Goal: Task Accomplishment & Management: Manage account settings

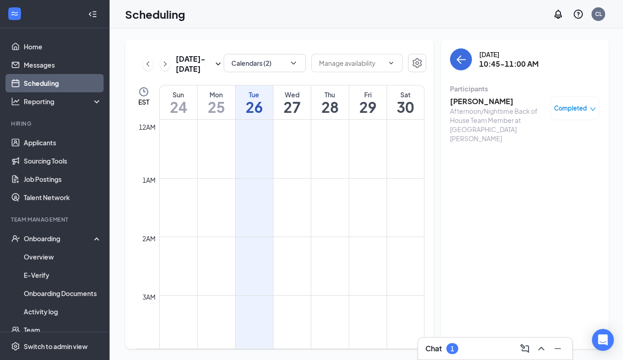
scroll to position [478, 0]
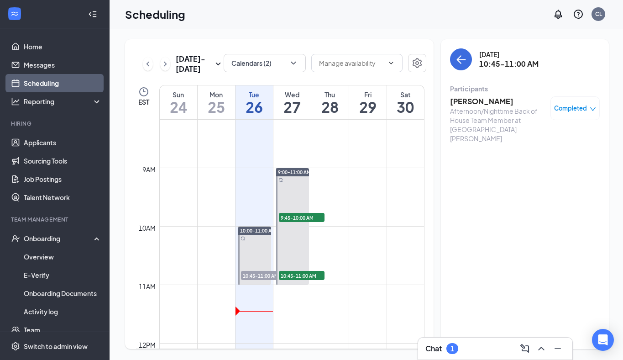
click at [460, 346] on div "Chat 1" at bounding box center [495, 348] width 140 height 15
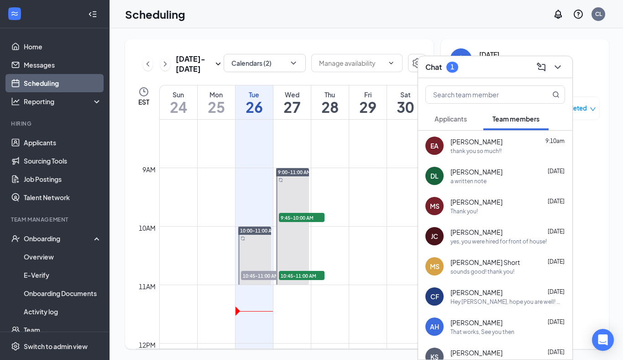
click at [467, 68] on div "Chat 1" at bounding box center [495, 67] width 140 height 14
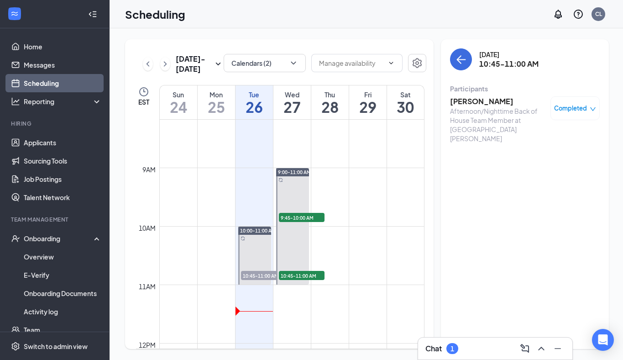
drag, startPoint x: 494, startPoint y: 346, endPoint x: 483, endPoint y: 359, distance: 17.2
click at [490, 355] on div "Chat 1" at bounding box center [495, 348] width 140 height 15
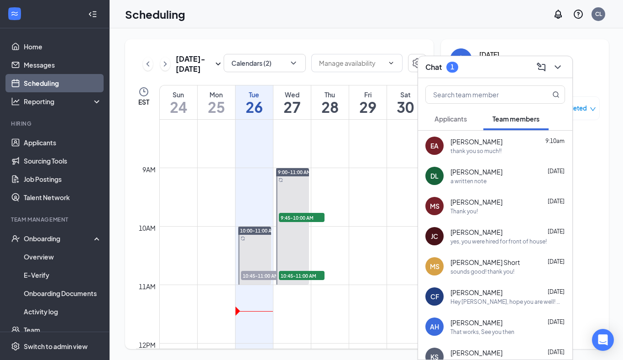
click at [478, 141] on span "[PERSON_NAME]" at bounding box center [477, 141] width 52 height 9
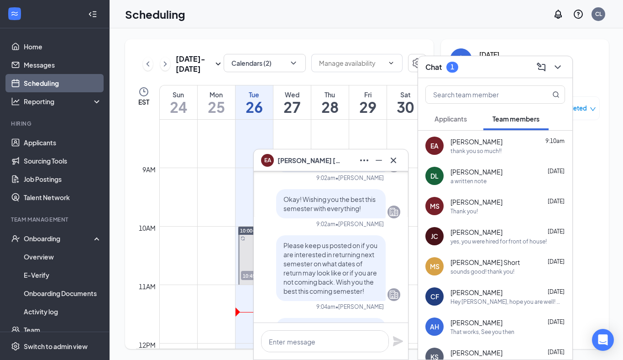
scroll to position [-114, 0]
click at [395, 157] on icon "Cross" at bounding box center [393, 160] width 11 height 11
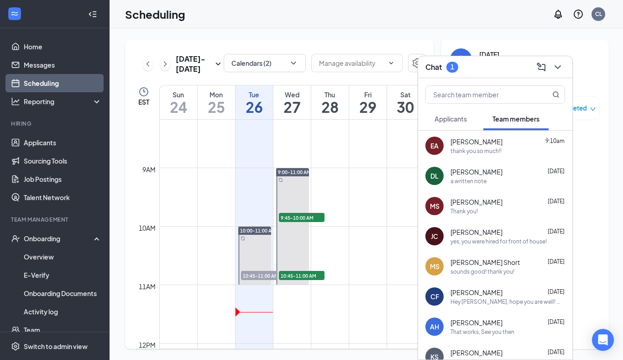
click at [474, 70] on div "Chat 1" at bounding box center [495, 67] width 140 height 14
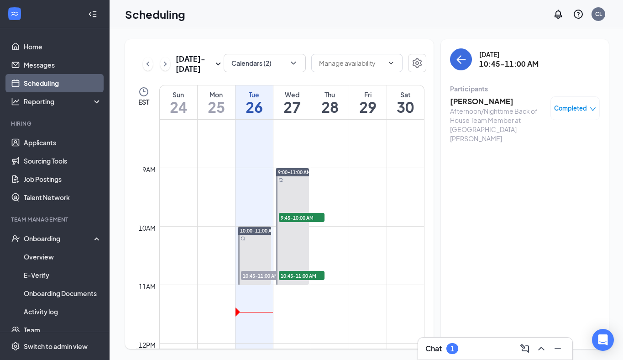
click at [486, 352] on div "Chat 1" at bounding box center [495, 348] width 140 height 15
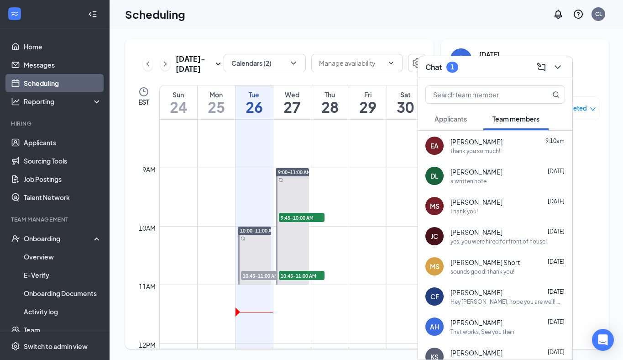
click at [447, 119] on span "Applicants" at bounding box center [451, 119] width 32 height 8
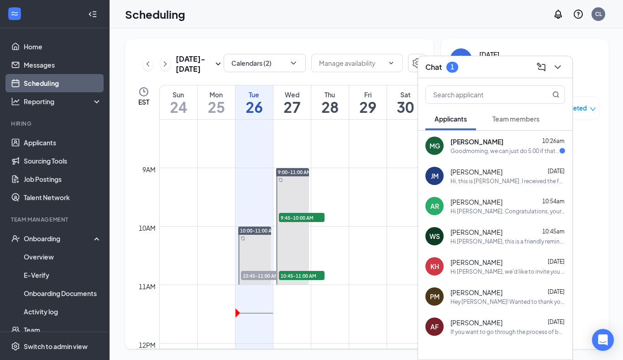
click at [498, 136] on div "MG [PERSON_NAME] 10:26am Goodmorning, we can just do 5:00 if that still works f…" at bounding box center [495, 146] width 154 height 30
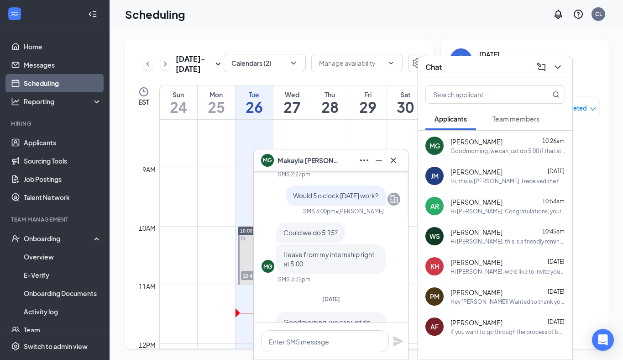
scroll to position [0, 0]
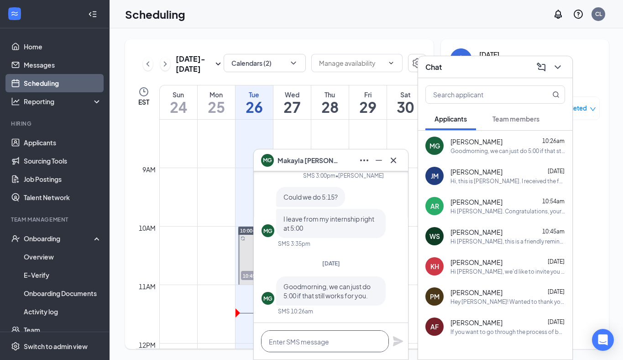
click at [308, 342] on textarea at bounding box center [325, 341] width 128 height 22
type textarea "I will send you an invite for 5."
click at [399, 341] on icon "Plane" at bounding box center [398, 341] width 10 height 10
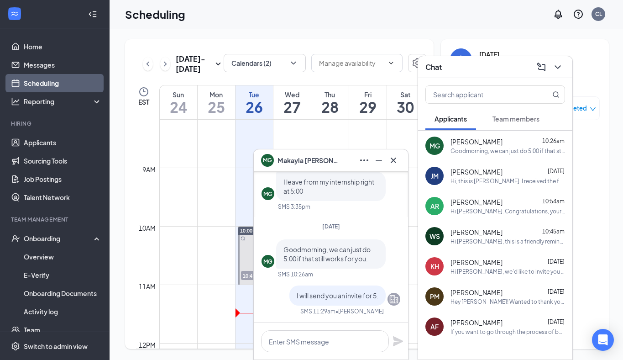
click at [474, 150] on div "Goodmorning, we can just do 5:00 if that still works for you." at bounding box center [508, 151] width 115 height 8
click at [267, 157] on div "MG" at bounding box center [267, 159] width 9 height 8
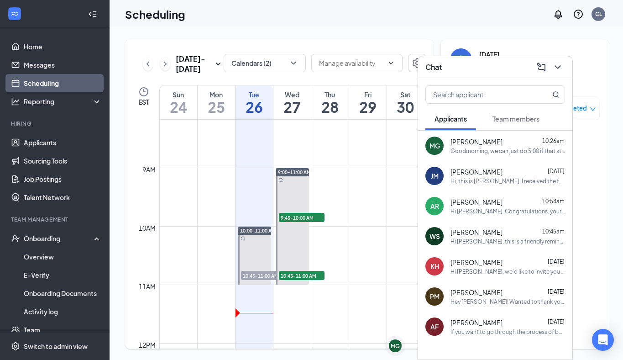
click at [507, 150] on div "Goodmorning, we can just do 5:00 if that still works for you." at bounding box center [508, 151] width 115 height 8
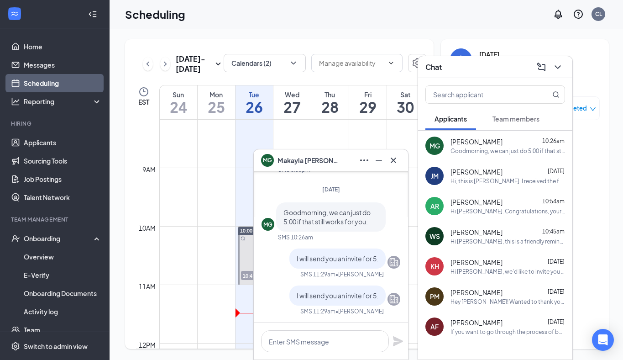
click at [303, 161] on span "[PERSON_NAME]" at bounding box center [310, 160] width 64 height 10
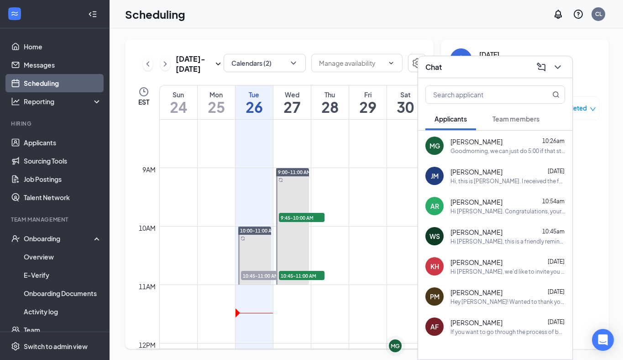
click at [517, 152] on div "Goodmorning, we can just do 5:00 if that still works for you." at bounding box center [508, 151] width 115 height 8
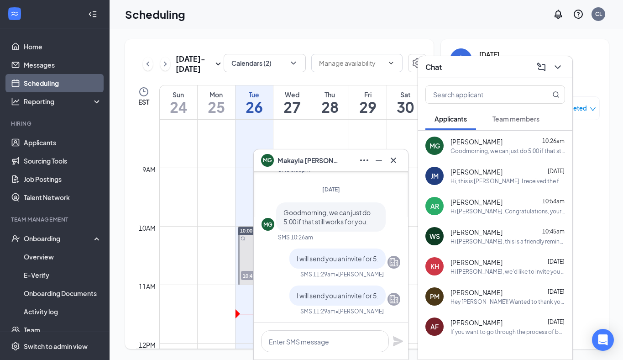
click at [506, 117] on span "Team members" at bounding box center [515, 119] width 47 height 8
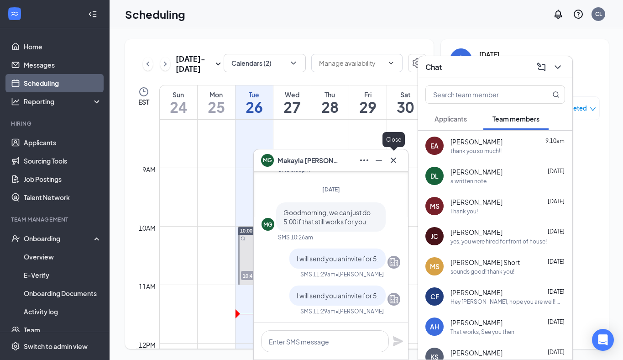
click at [393, 160] on icon "Cross" at bounding box center [393, 159] width 5 height 5
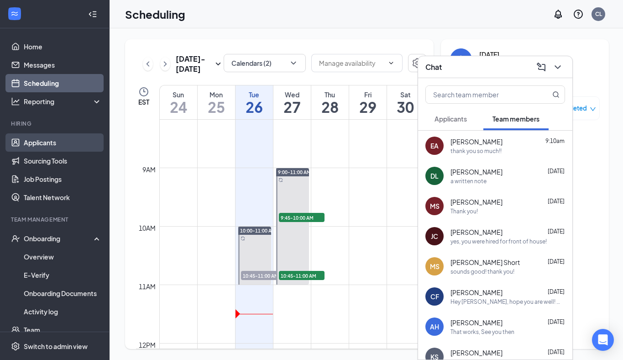
click at [27, 138] on link "Applicants" at bounding box center [63, 142] width 78 height 18
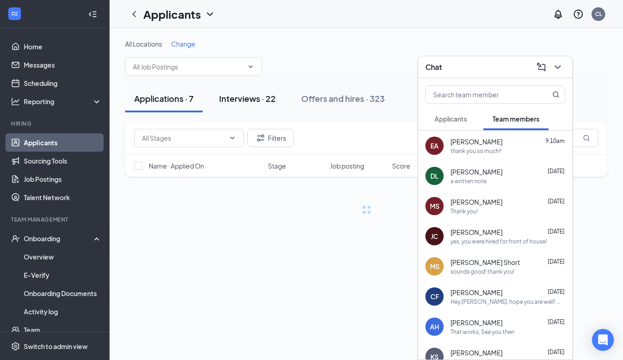
click at [244, 97] on div "Interviews · 22" at bounding box center [247, 98] width 57 height 11
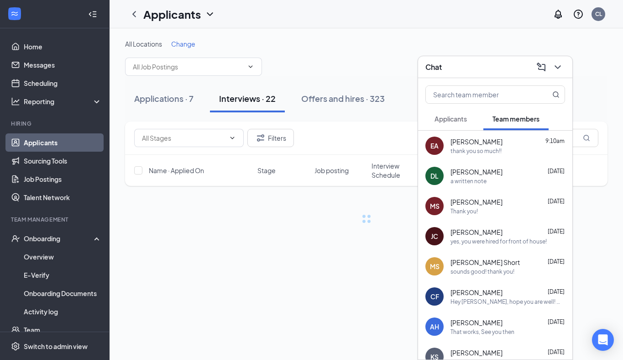
click at [482, 68] on div "Chat" at bounding box center [495, 67] width 140 height 14
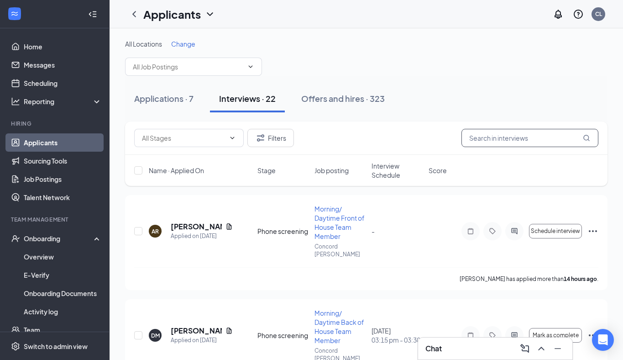
click at [496, 141] on input "text" at bounding box center [529, 138] width 137 height 18
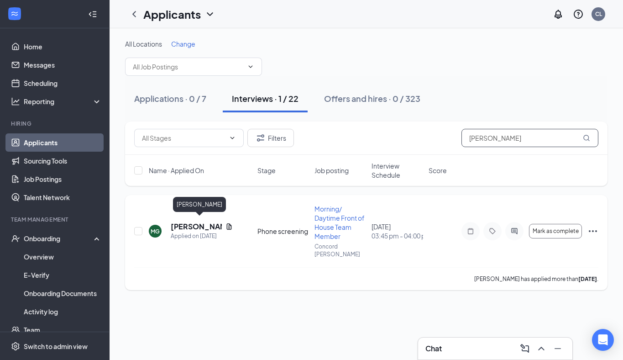
type input "[PERSON_NAME]"
click at [180, 223] on h5 "[PERSON_NAME]" at bounding box center [196, 226] width 51 height 10
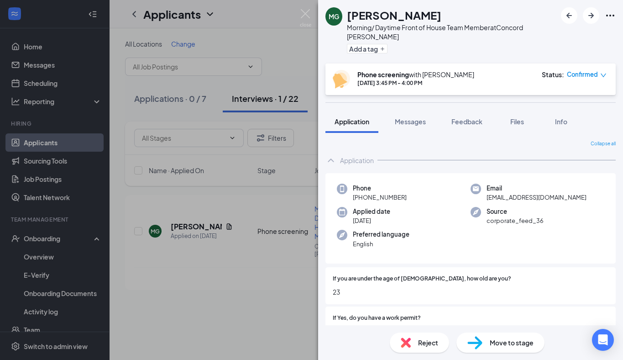
click at [582, 70] on span "Confirmed" at bounding box center [582, 74] width 31 height 9
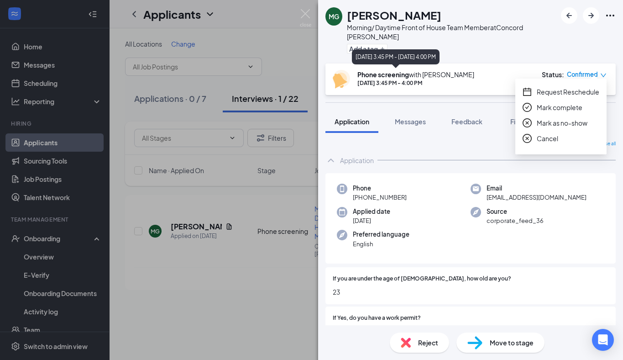
click at [454, 79] on div "[DATE] 3:45 PM - 4:00 PM" at bounding box center [415, 83] width 117 height 8
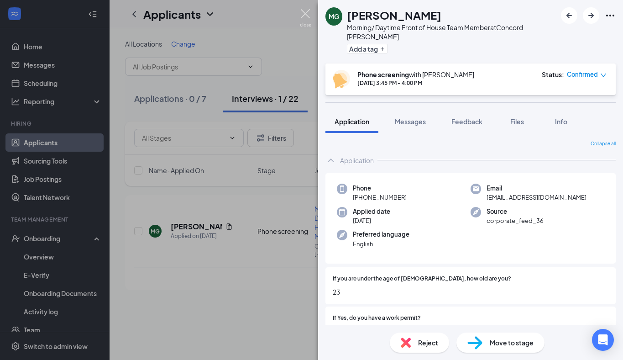
click at [302, 15] on img at bounding box center [305, 18] width 11 height 18
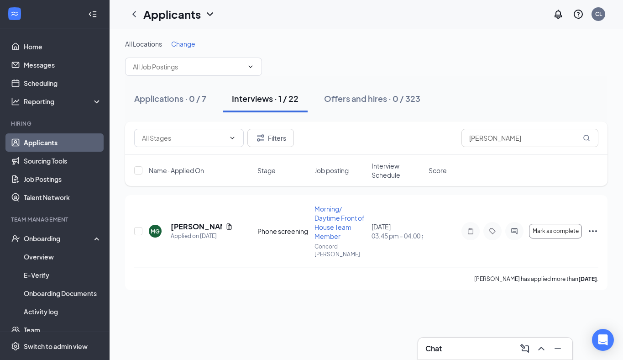
click at [454, 346] on div "Chat" at bounding box center [495, 348] width 140 height 15
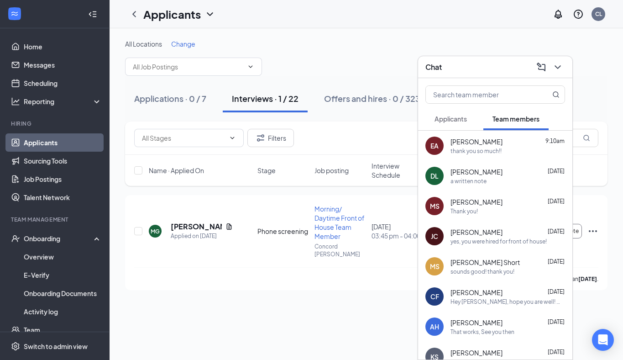
click at [454, 125] on button "Applicants" at bounding box center [450, 118] width 51 height 23
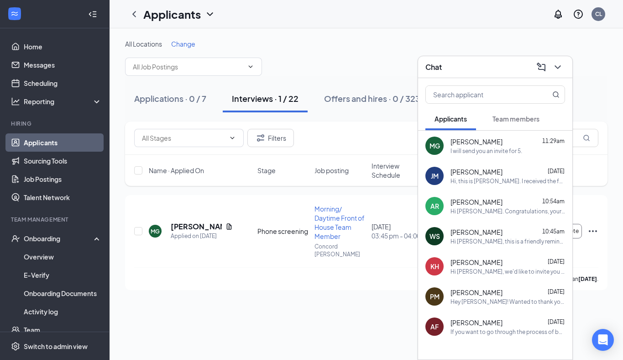
click at [483, 146] on div "[PERSON_NAME] 11:29am I will send you an invite for 5." at bounding box center [508, 146] width 115 height 18
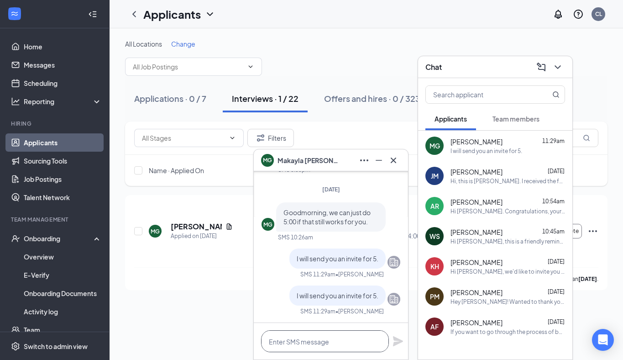
click at [308, 344] on textarea at bounding box center [325, 341] width 128 height 22
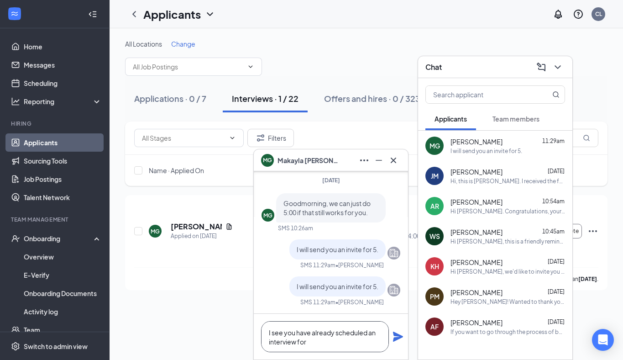
click at [318, 342] on textarea "I see you have already scheduled an interview for" at bounding box center [325, 336] width 128 height 31
drag, startPoint x: 319, startPoint y: 346, endPoint x: 244, endPoint y: 326, distance: 77.1
click at [244, 326] on div "MG [PERSON_NAME] MG [PERSON_NAME] Applicant Morning/ Daytime Front of House Tea…" at bounding box center [366, 193] width 513 height 331
type textarea "I see you have already scheduled an interview for"
click at [338, 158] on div "MG [PERSON_NAME]" at bounding box center [331, 160] width 140 height 15
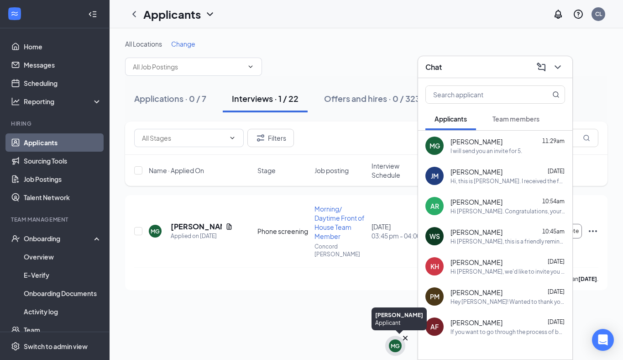
click at [395, 344] on div "MG" at bounding box center [395, 346] width 9 height 8
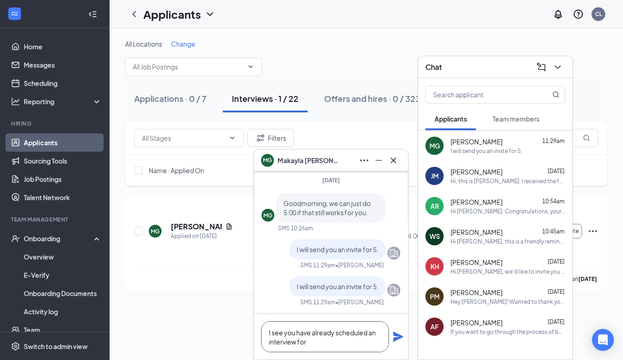
click at [313, 344] on textarea "I see you have already scheduled an interview for" at bounding box center [325, 336] width 128 height 31
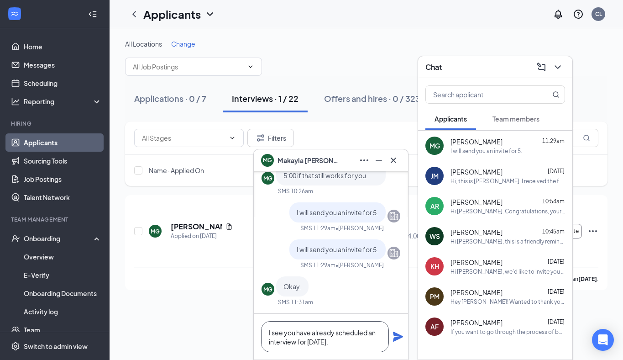
click at [309, 344] on textarea "I see you have already scheduled an interview for [DATE]." at bounding box center [325, 336] width 128 height 31
click at [361, 341] on textarea "I see you have already scheduled an interview for [DATE]." at bounding box center [325, 336] width 128 height 31
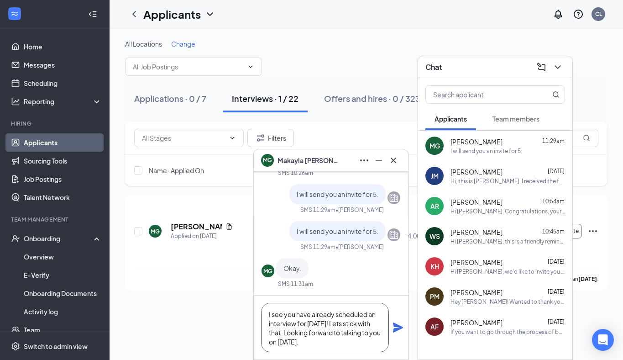
click at [320, 344] on textarea "I see you have already scheduled an interview for [DATE]! Lets stick with that.…" at bounding box center [325, 327] width 128 height 49
click at [362, 321] on textarea "I see you have already scheduled an interview for [DATE]! Lets stick with that.…" at bounding box center [325, 327] width 128 height 49
click at [353, 323] on textarea "I see you have already scheduled an interview for [DATE]! Let's stick with that…" at bounding box center [325, 327] width 128 height 49
type textarea "I see you have already scheduled an interview for [DATE]. Let's stick with that…"
click at [397, 332] on icon "Plane" at bounding box center [398, 327] width 11 height 11
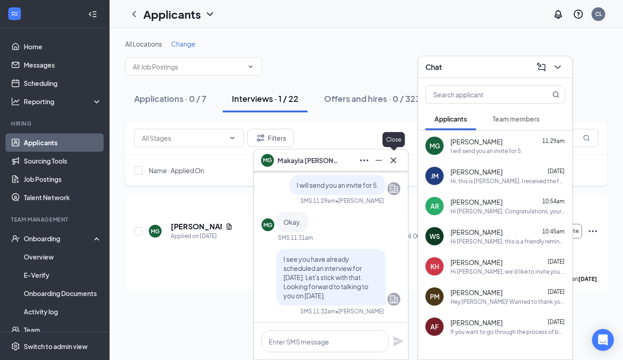
click at [394, 161] on icon "Cross" at bounding box center [393, 159] width 5 height 5
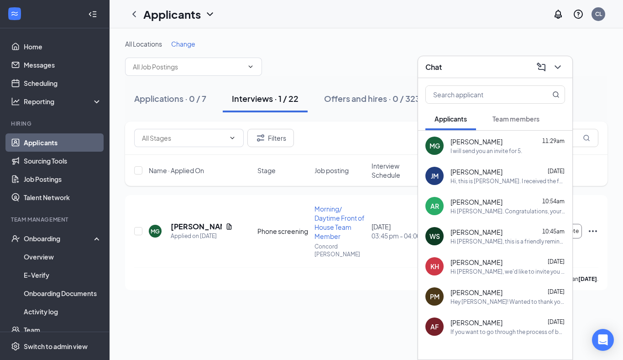
click at [480, 73] on div "Chat" at bounding box center [495, 67] width 140 height 14
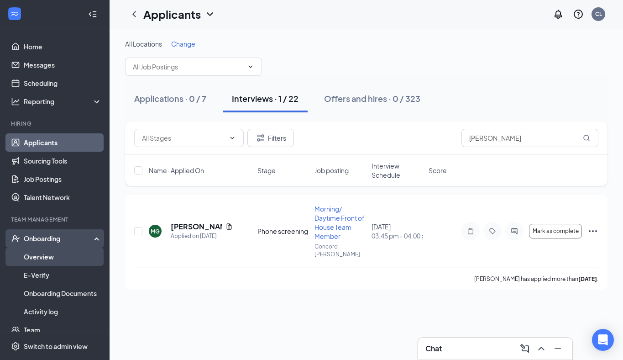
click at [60, 253] on link "Overview" at bounding box center [63, 256] width 78 height 18
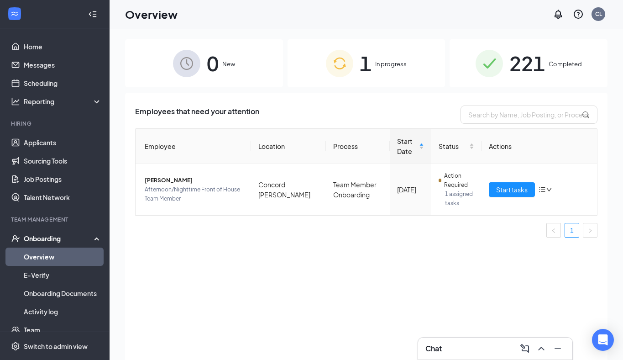
click at [519, 67] on span "221" at bounding box center [527, 62] width 36 height 31
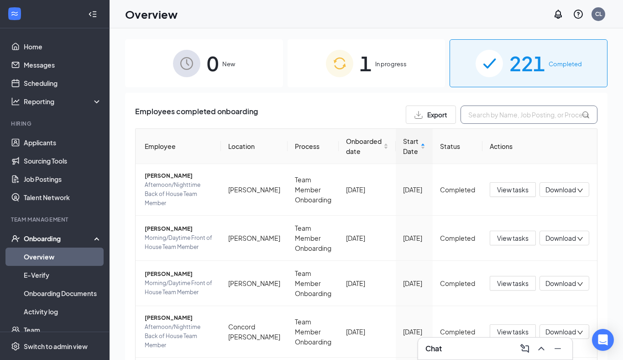
click at [490, 115] on input "text" at bounding box center [529, 114] width 137 height 18
click at [457, 346] on div "1" at bounding box center [452, 348] width 12 height 11
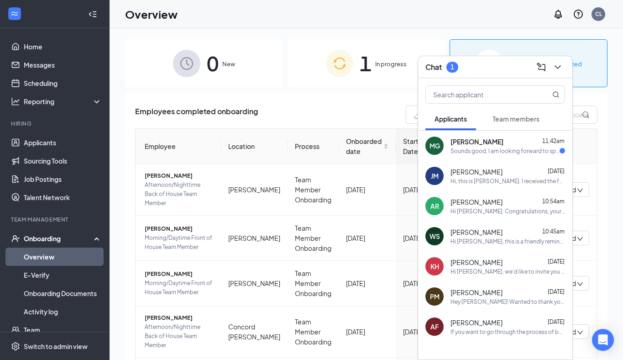
click at [507, 114] on div "Team members" at bounding box center [515, 118] width 47 height 9
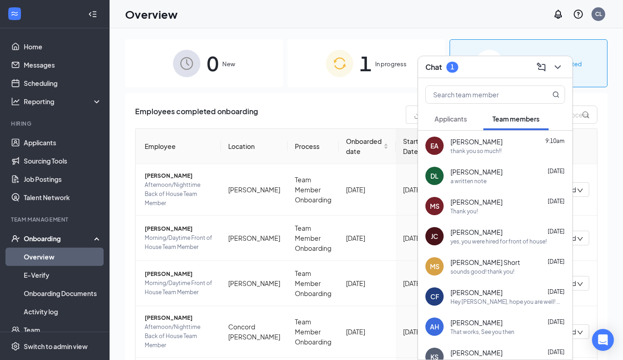
click at [491, 242] on div "yes, you were hired for front of house!" at bounding box center [499, 241] width 96 height 8
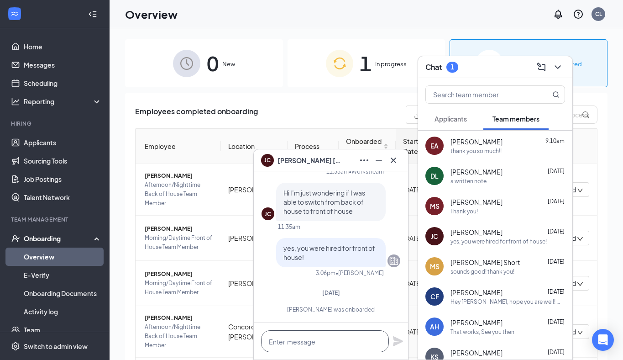
click at [314, 338] on textarea at bounding box center [325, 341] width 128 height 22
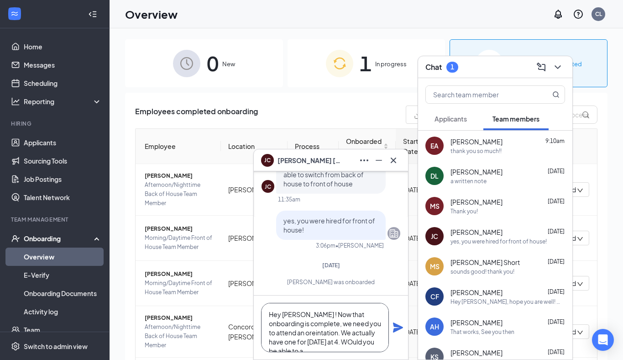
scroll to position [9, 0]
click at [324, 331] on textarea "Hey [PERSON_NAME] ! Now that onboarding is complete, we need you to attend an o…" at bounding box center [325, 327] width 128 height 49
type textarea "Hey [PERSON_NAME] ! Now that onboarding is complete, we need you to attend an o…"
click at [398, 326] on icon "Plane" at bounding box center [398, 327] width 10 height 10
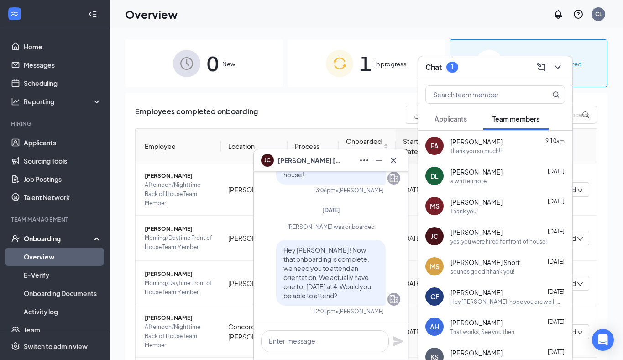
scroll to position [0, 0]
click at [396, 162] on icon "Cross" at bounding box center [393, 160] width 11 height 11
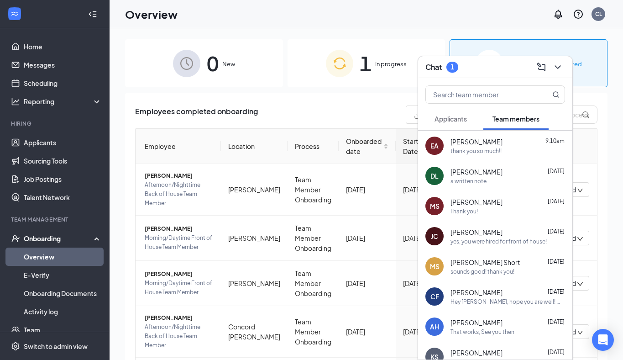
click at [482, 67] on div "Chat 1" at bounding box center [495, 67] width 140 height 14
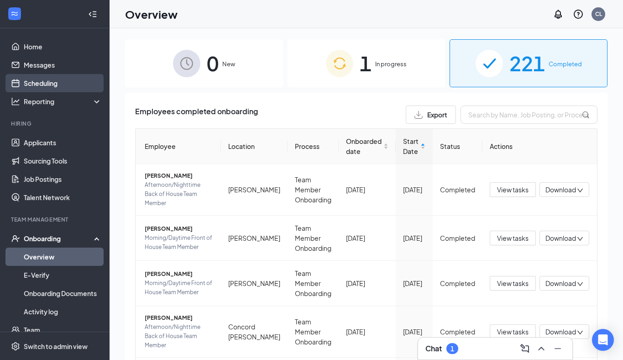
click at [30, 80] on link "Scheduling" at bounding box center [63, 83] width 78 height 18
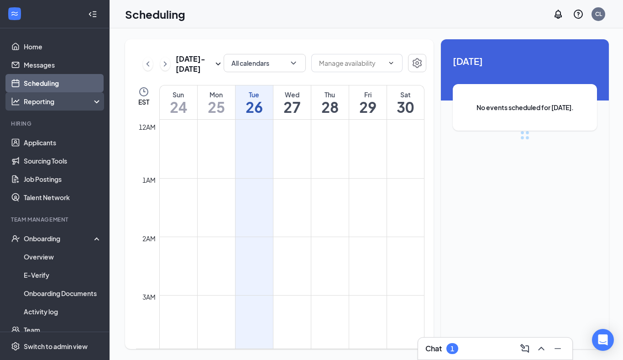
scroll to position [449, 0]
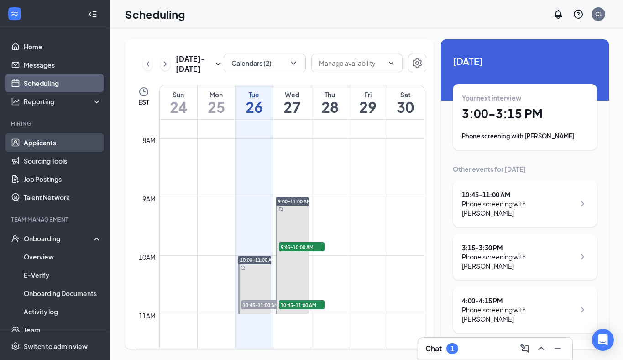
click at [62, 139] on link "Applicants" at bounding box center [63, 142] width 78 height 18
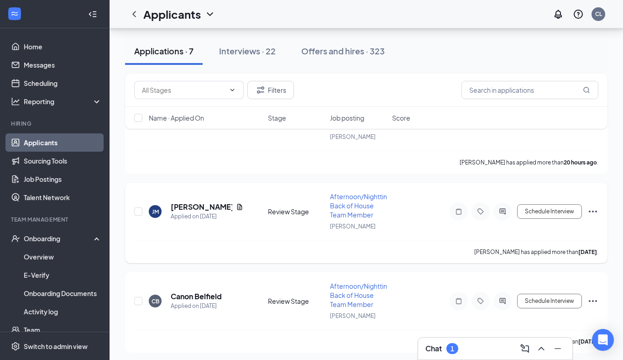
scroll to position [458, 0]
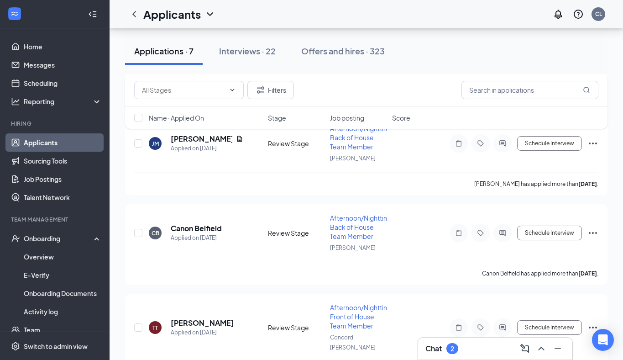
click at [472, 346] on div "Chat 2" at bounding box center [495, 348] width 140 height 15
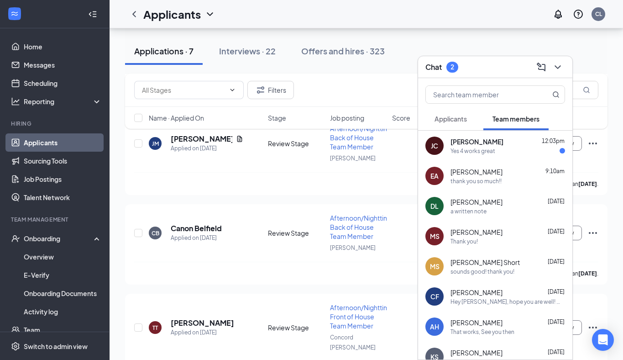
click at [513, 153] on div "Yes 4 works great" at bounding box center [508, 151] width 115 height 8
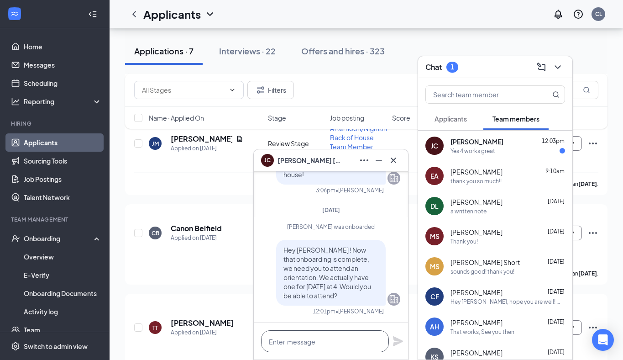
click at [325, 341] on textarea at bounding box center [325, 341] width 128 height 22
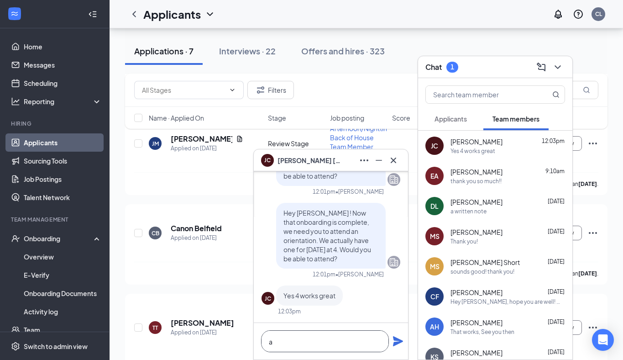
scroll to position [0, 0]
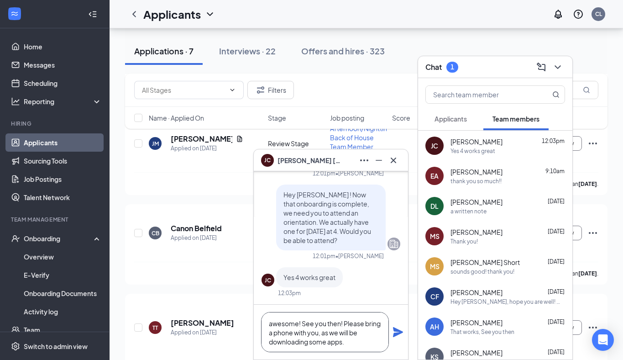
drag, startPoint x: 344, startPoint y: 323, endPoint x: 302, endPoint y: 323, distance: 42.0
click at [302, 323] on textarea "awesome! See you then! Please bring a phone with you, as we will be downloading…" at bounding box center [325, 332] width 128 height 40
click at [312, 341] on textarea "awesomee! Please bring a phone with you, as we will be downloading some apps." at bounding box center [325, 332] width 128 height 40
click at [299, 324] on textarea "awesomee! Please bring a phone with you, as we will be downloading some apps." at bounding box center [325, 332] width 128 height 40
click at [290, 345] on textarea "awesome! Please bring a phone with you, as we will be downloading some apps." at bounding box center [325, 332] width 128 height 40
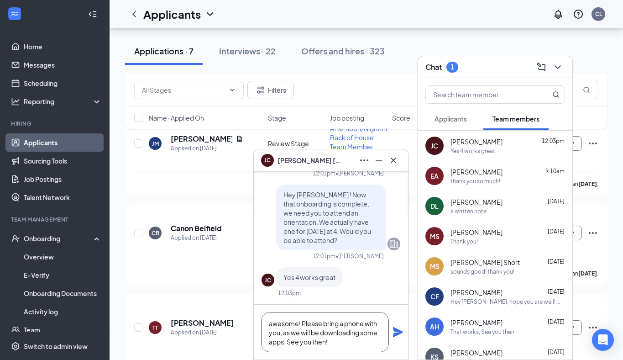
drag, startPoint x: 302, startPoint y: 321, endPoint x: 258, endPoint y: 321, distance: 43.8
click at [258, 321] on div "awesome! Please bring a phone with you, as we will be downloading some apps. Se…" at bounding box center [331, 331] width 154 height 55
type textarea "Sounds good! Please bring a phone with you, as we will be downloading some apps…"
click at [398, 331] on icon "Plane" at bounding box center [398, 332] width 10 height 10
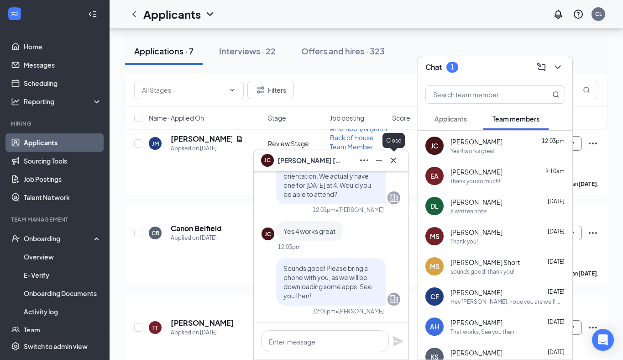
click at [398, 158] on icon "Cross" at bounding box center [393, 160] width 11 height 11
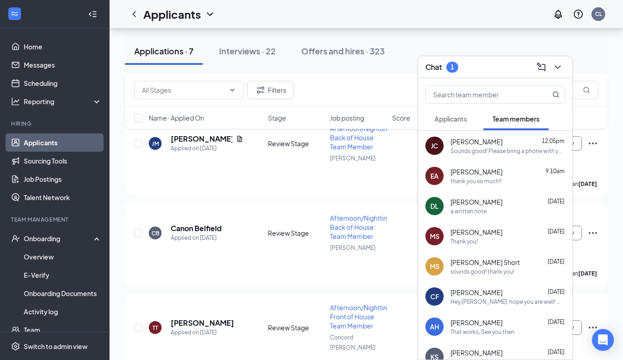
click at [498, 68] on div "Chat 1" at bounding box center [495, 67] width 140 height 14
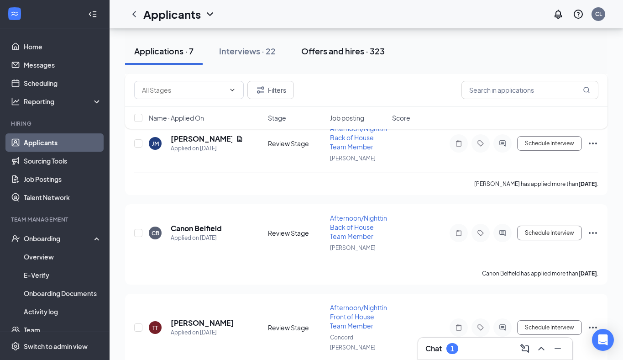
click at [344, 55] on div "Offers and hires · 323" at bounding box center [343, 50] width 84 height 11
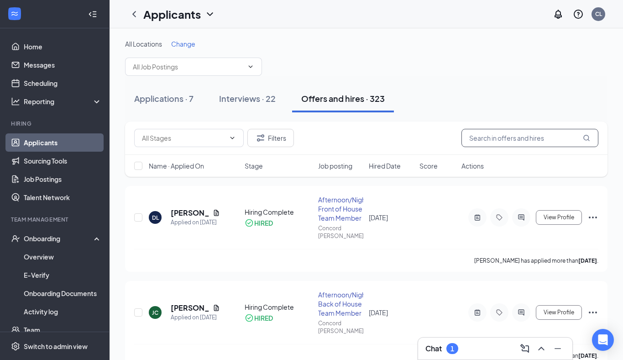
click at [479, 136] on input "text" at bounding box center [529, 138] width 137 height 18
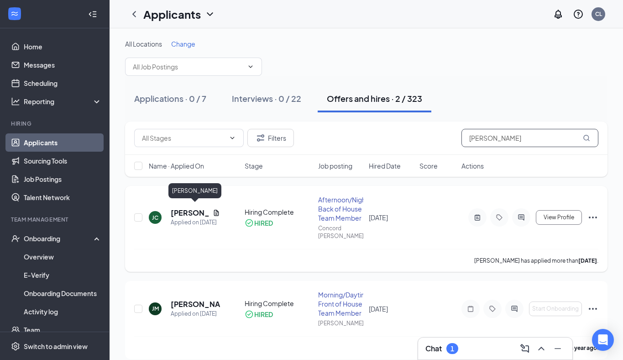
type input "[PERSON_NAME]"
click at [179, 210] on h5 "[PERSON_NAME]" at bounding box center [190, 213] width 38 height 10
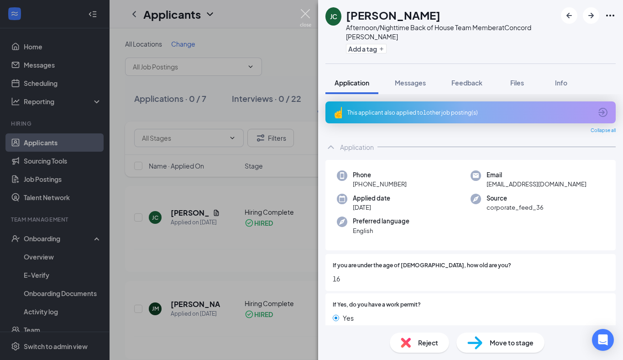
click at [303, 12] on img at bounding box center [305, 18] width 11 height 18
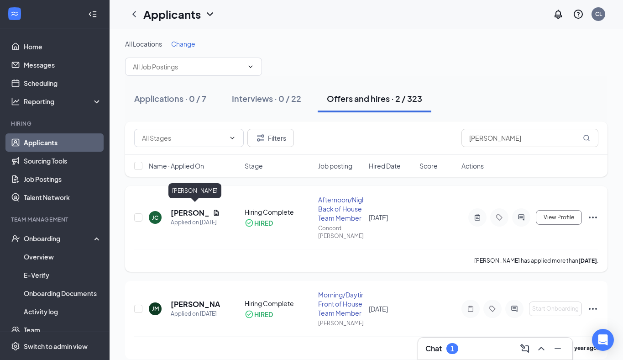
click at [177, 210] on h5 "[PERSON_NAME]" at bounding box center [190, 213] width 38 height 10
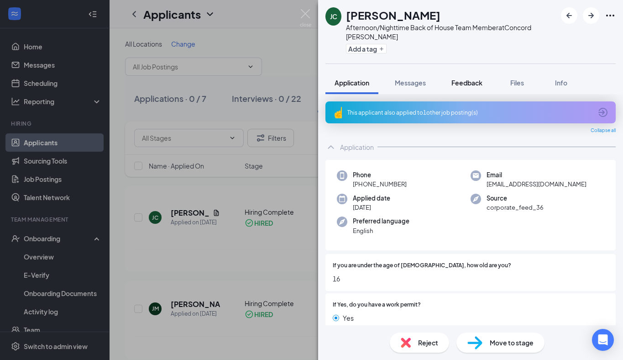
click at [462, 71] on button "Feedback" at bounding box center [466, 82] width 49 height 23
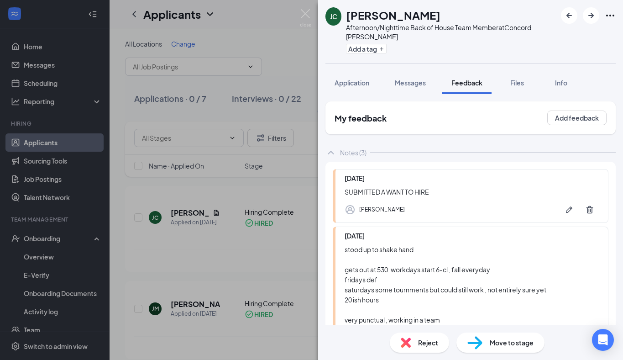
click at [305, 6] on div "[PERSON_NAME] [PERSON_NAME] Afternoon/Nighttime Back of House Team Member at [G…" at bounding box center [311, 180] width 623 height 360
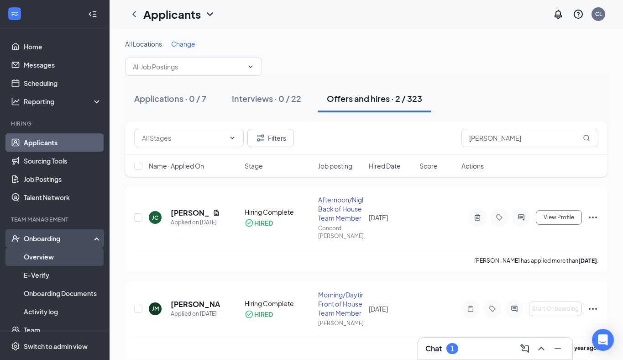
click at [28, 252] on link "Overview" at bounding box center [63, 256] width 78 height 18
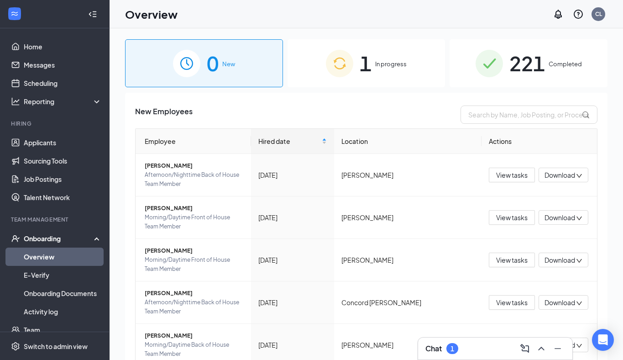
click at [529, 57] on span "221" at bounding box center [527, 62] width 36 height 31
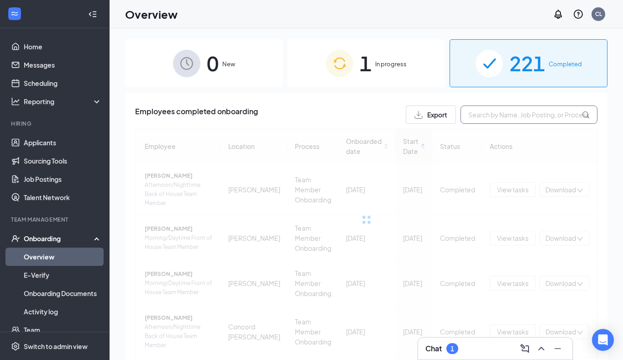
click at [489, 120] on input "text" at bounding box center [529, 114] width 137 height 18
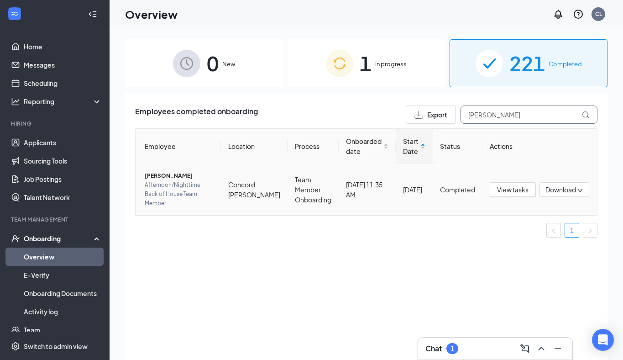
type input "[PERSON_NAME]"
click at [168, 177] on span "[PERSON_NAME]" at bounding box center [179, 175] width 69 height 9
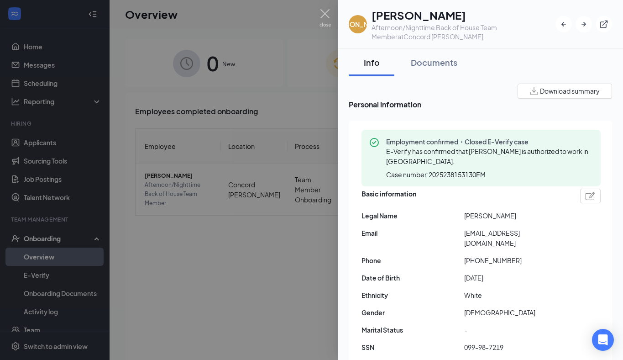
click at [428, 16] on h1 "[PERSON_NAME]" at bounding box center [464, 15] width 184 height 16
click at [428, 57] on div "Documents" at bounding box center [434, 62] width 47 height 11
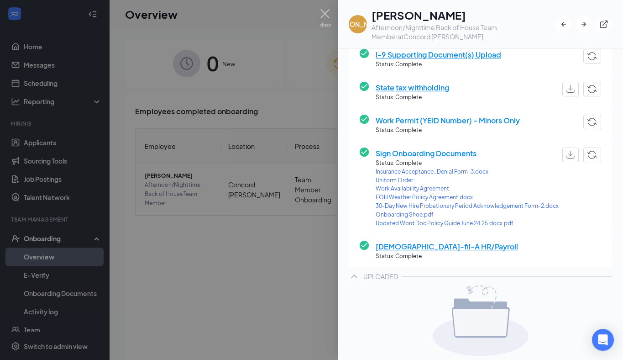
scroll to position [203, 0]
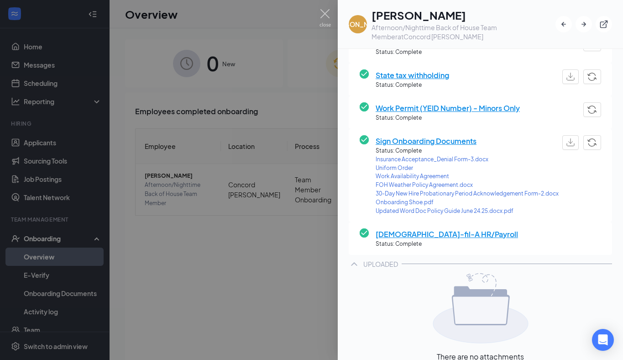
click at [434, 143] on span "Sign Onboarding Documents" at bounding box center [467, 140] width 183 height 11
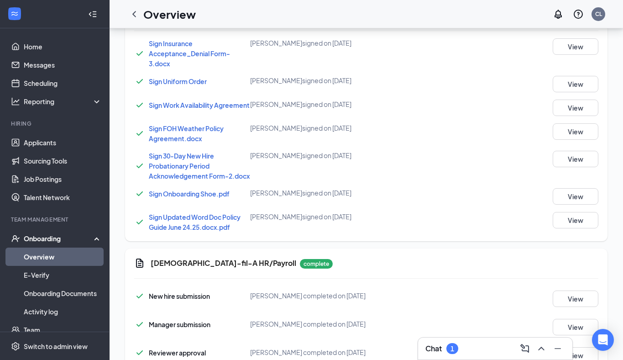
scroll to position [692, 0]
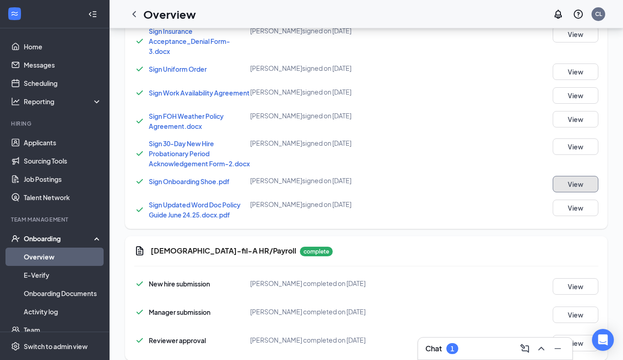
click at [572, 192] on button "View" at bounding box center [576, 184] width 46 height 16
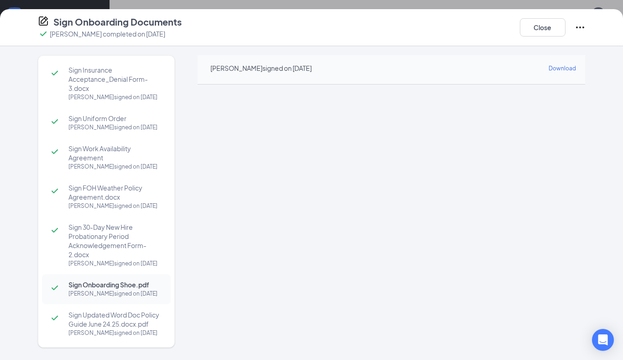
scroll to position [6, 0]
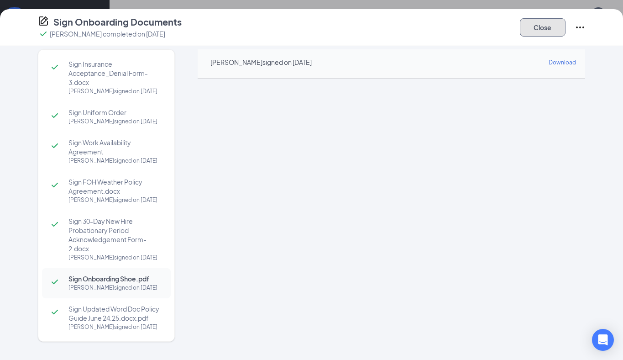
click at [540, 29] on button "Close" at bounding box center [543, 27] width 46 height 18
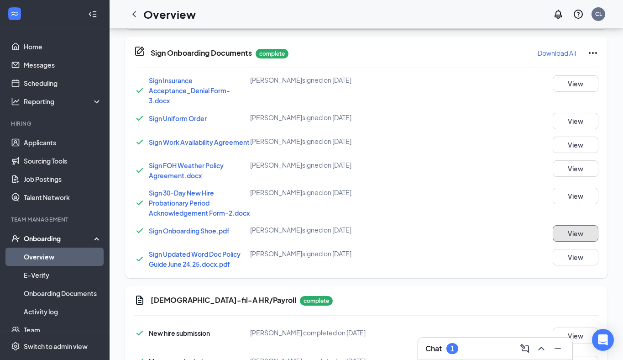
scroll to position [626, 0]
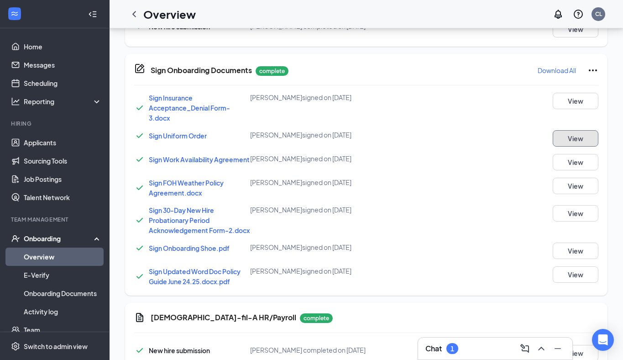
click at [576, 136] on button "View" at bounding box center [576, 138] width 46 height 16
